Goal: Information Seeking & Learning: Learn about a topic

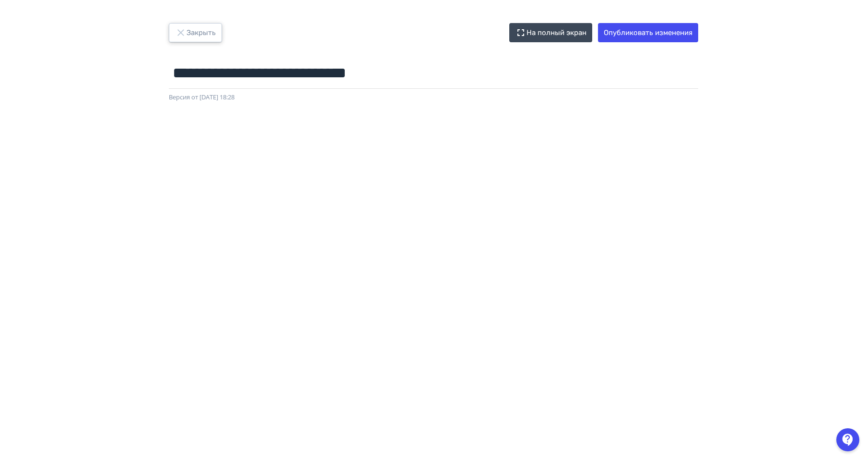
click at [204, 28] on button "Закрыть" at bounding box center [195, 32] width 53 height 19
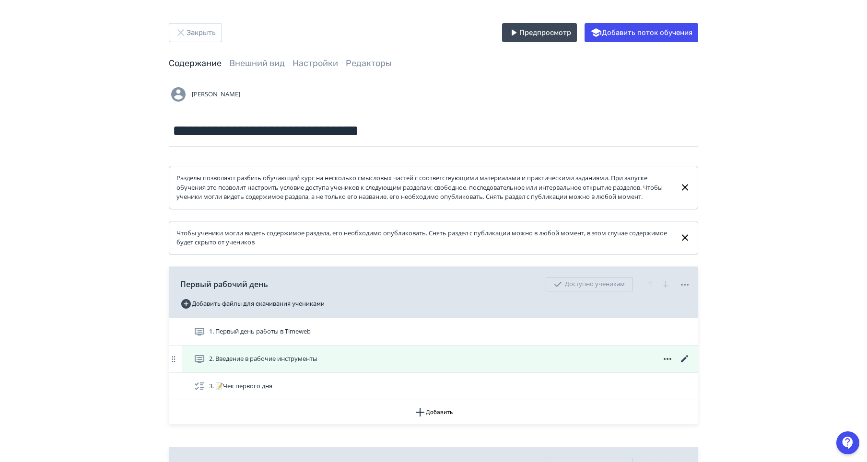
click at [685, 365] on icon at bounding box center [685, 360] width 12 height 12
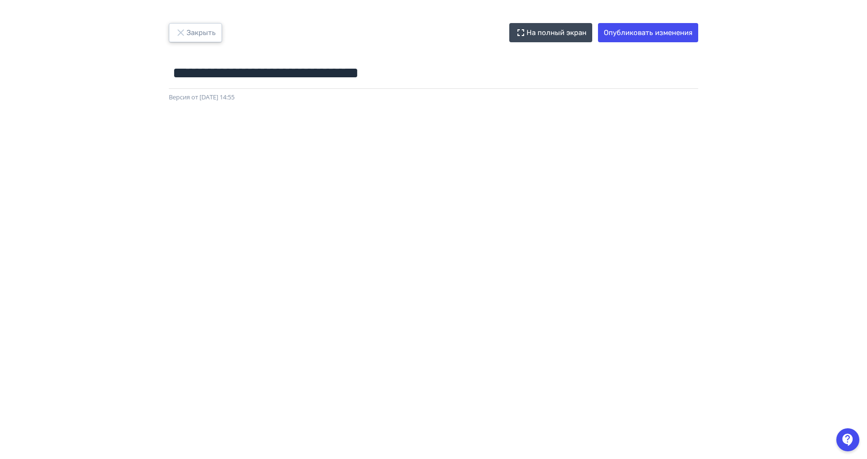
click at [195, 36] on button "Закрыть" at bounding box center [195, 32] width 53 height 19
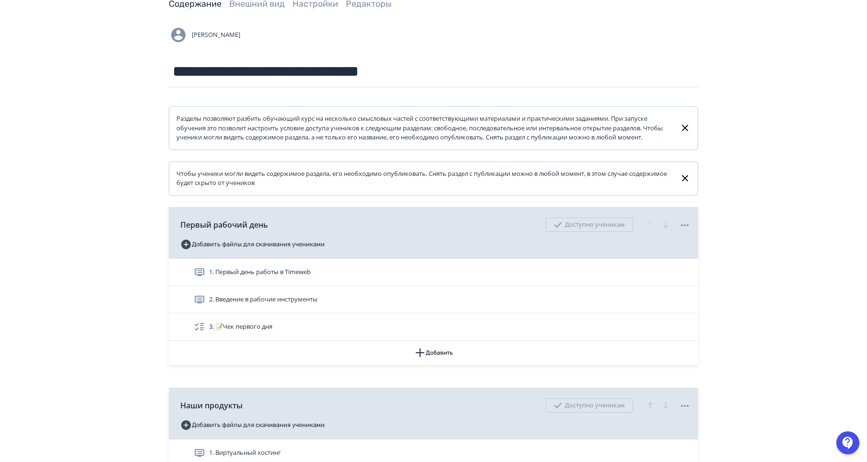
scroll to position [192, 0]
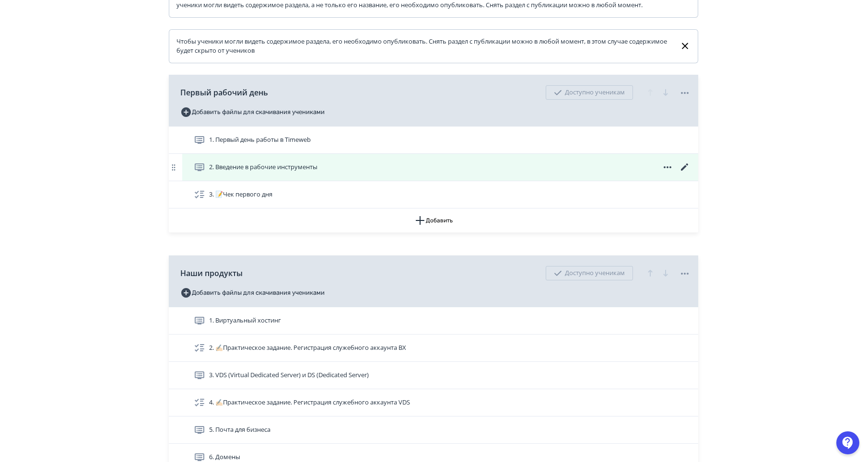
click at [256, 172] on span "2. Введение в рабочие инструменты" at bounding box center [263, 168] width 108 height 10
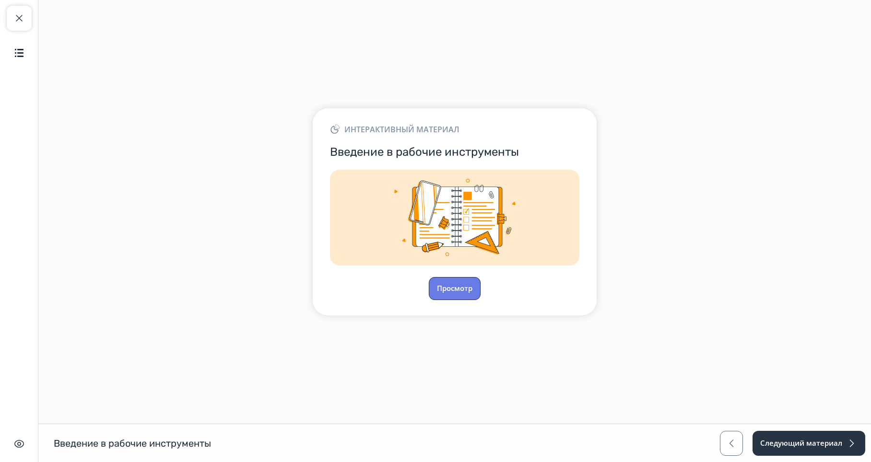
click at [449, 286] on button "Просмотр" at bounding box center [455, 288] width 52 height 23
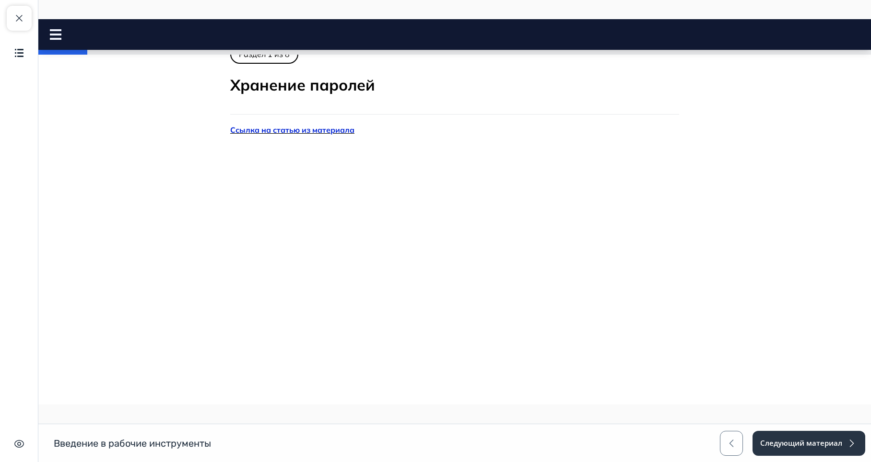
scroll to position [48, 0]
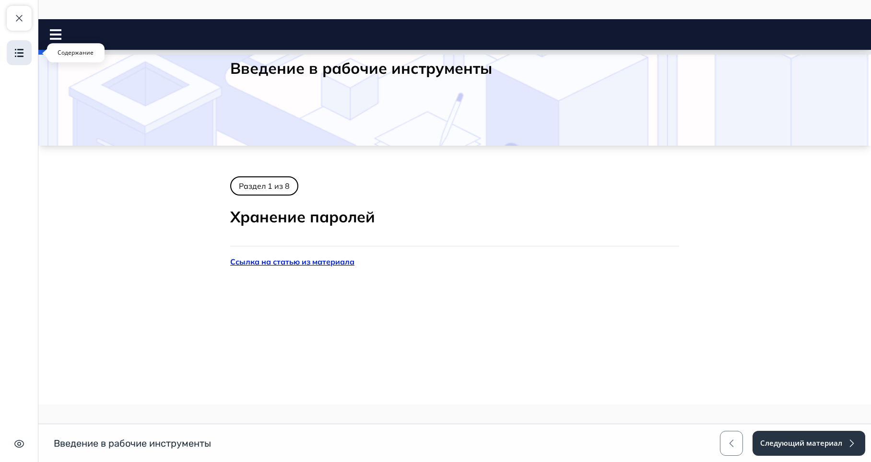
click at [21, 52] on img "button" at bounding box center [19, 53] width 12 height 12
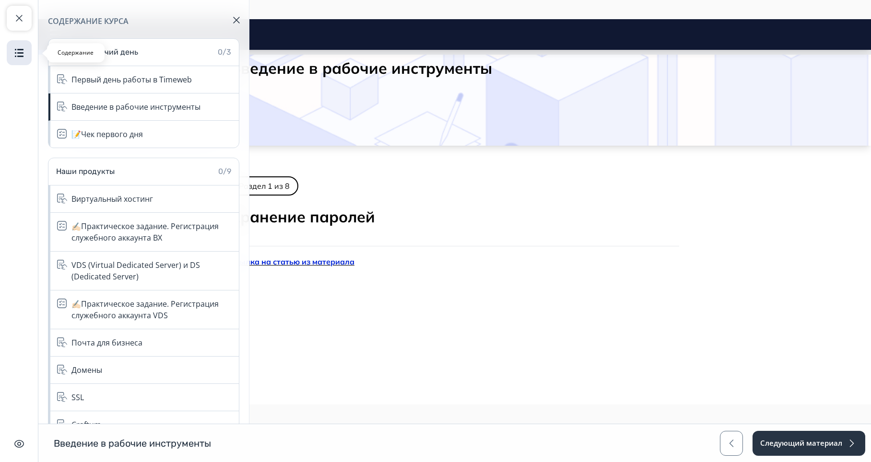
click at [21, 52] on img "button" at bounding box center [19, 53] width 12 height 12
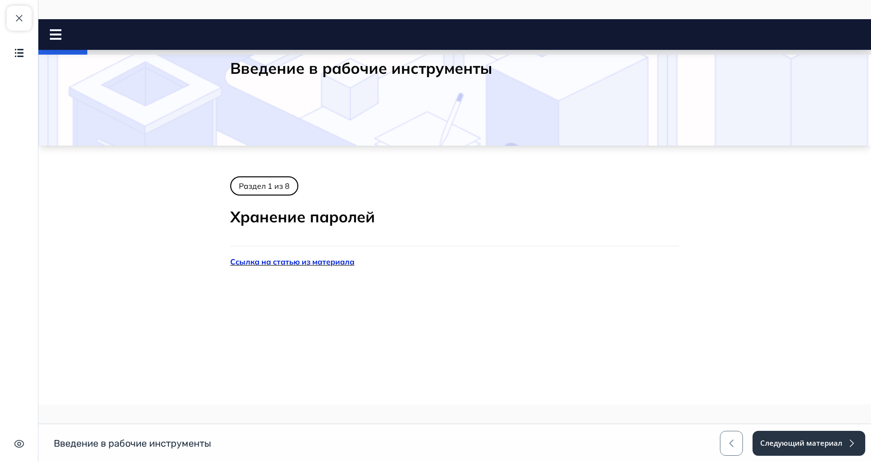
click at [60, 35] on div at bounding box center [59, 34] width 19 height 11
click at [60, 35] on rect at bounding box center [56, 35] width 12 height 2
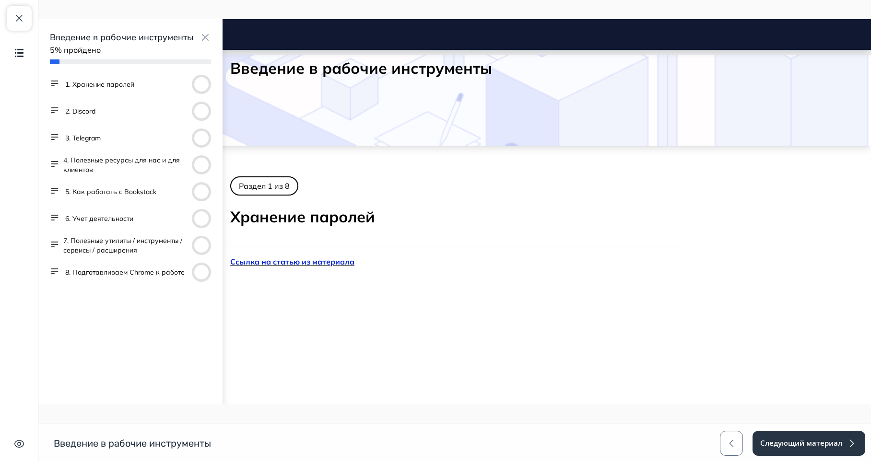
click at [142, 270] on button "8. Подготавливаем Chrome к работе" at bounding box center [124, 273] width 119 height 10
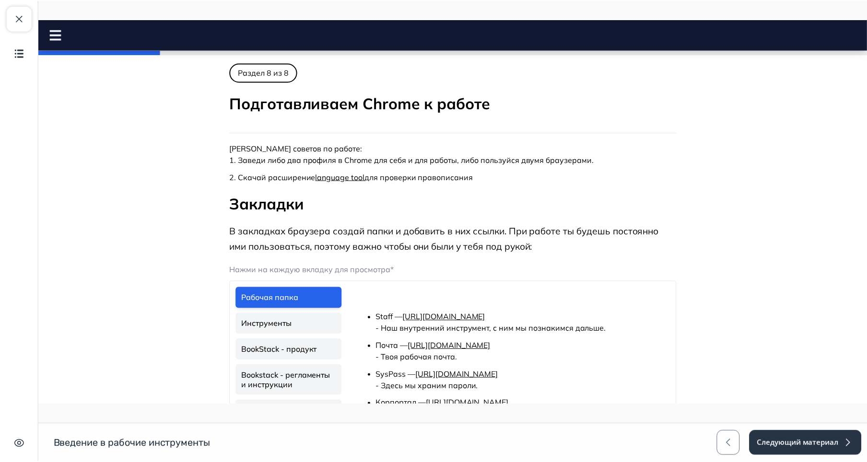
scroll to position [0, 0]
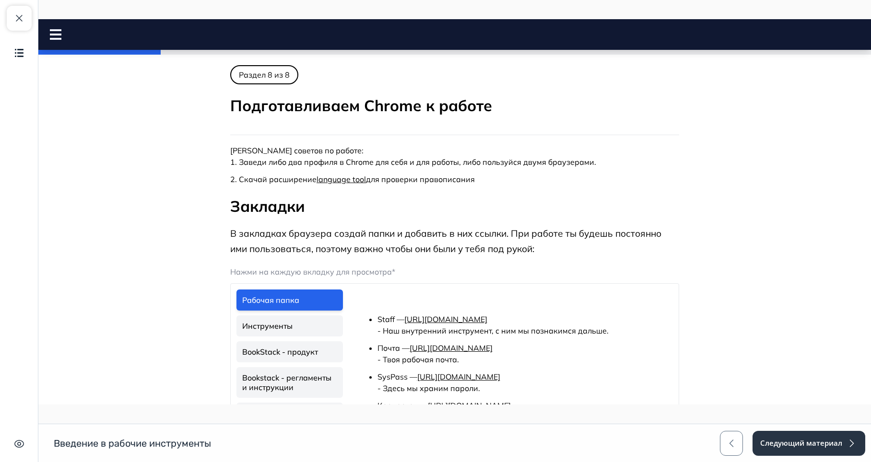
click at [55, 37] on icon at bounding box center [56, 34] width 12 height 11
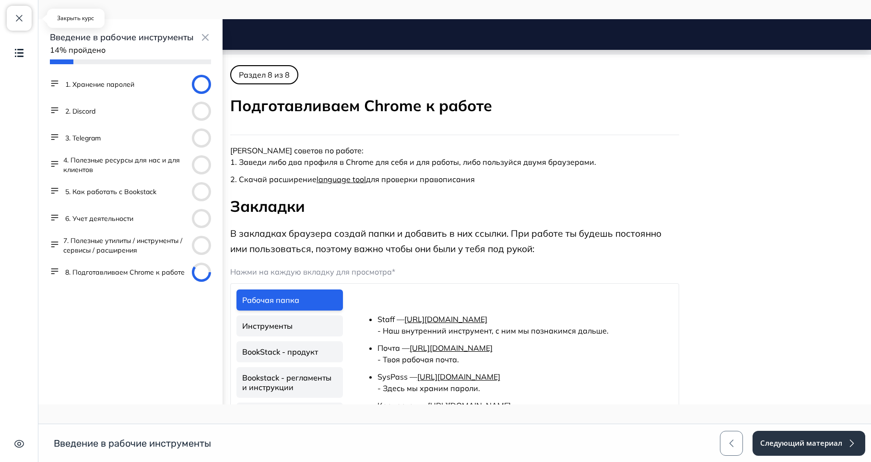
drag, startPoint x: 18, startPoint y: 15, endPoint x: 595, endPoint y: 255, distance: 624.7
click at [18, 15] on span "button" at bounding box center [19, 18] width 12 height 12
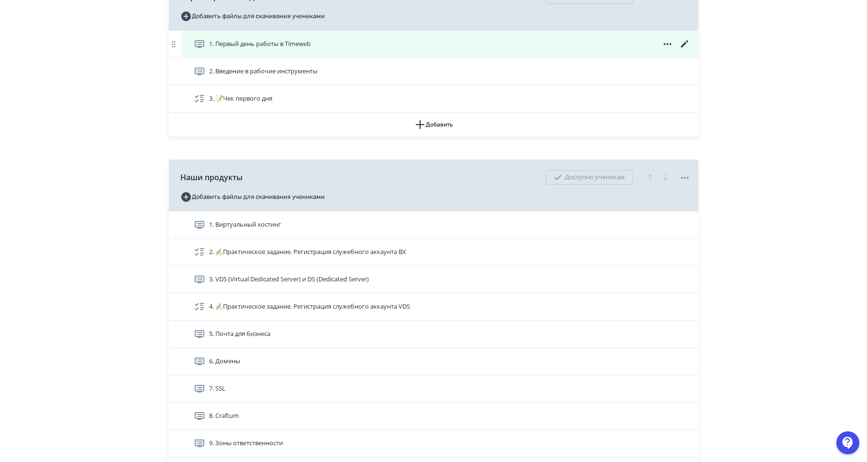
scroll to position [96, 0]
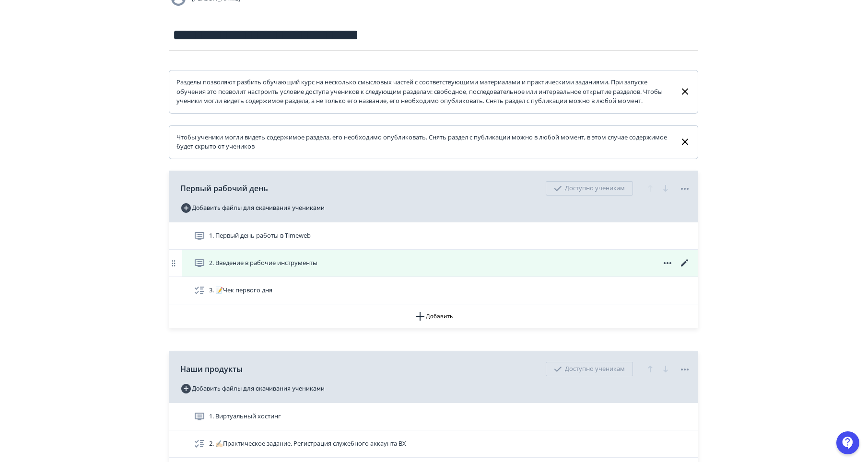
click at [685, 267] on icon at bounding box center [684, 263] width 7 height 7
